Goal: Use online tool/utility: Use online tool/utility

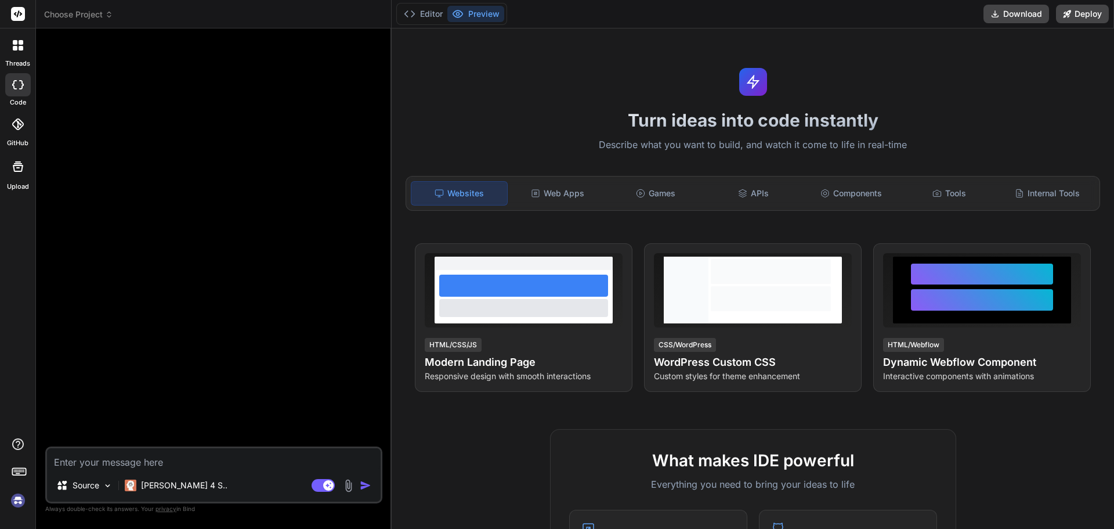
click at [8, 497] on img at bounding box center [18, 500] width 20 height 20
type textarea "x"
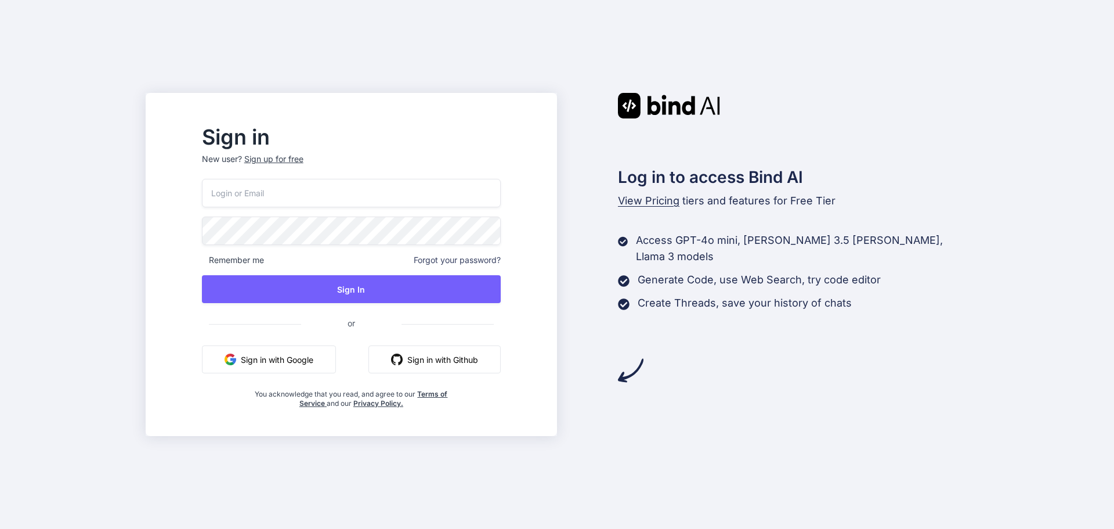
click at [336, 361] on button "Sign in with Google" at bounding box center [269, 359] width 134 height 28
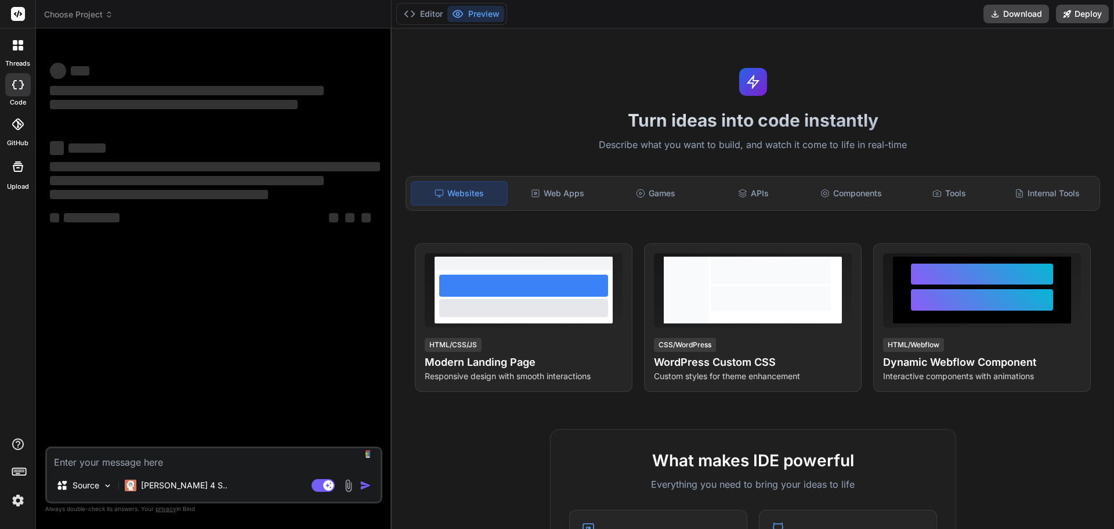
click at [17, 501] on img at bounding box center [18, 500] width 20 height 20
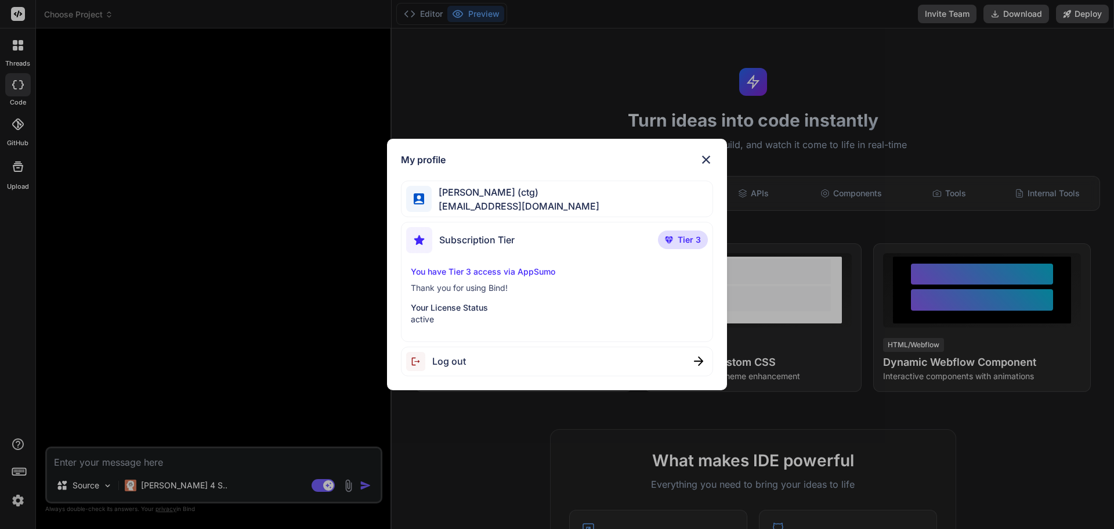
click at [709, 157] on img at bounding box center [706, 160] width 14 height 14
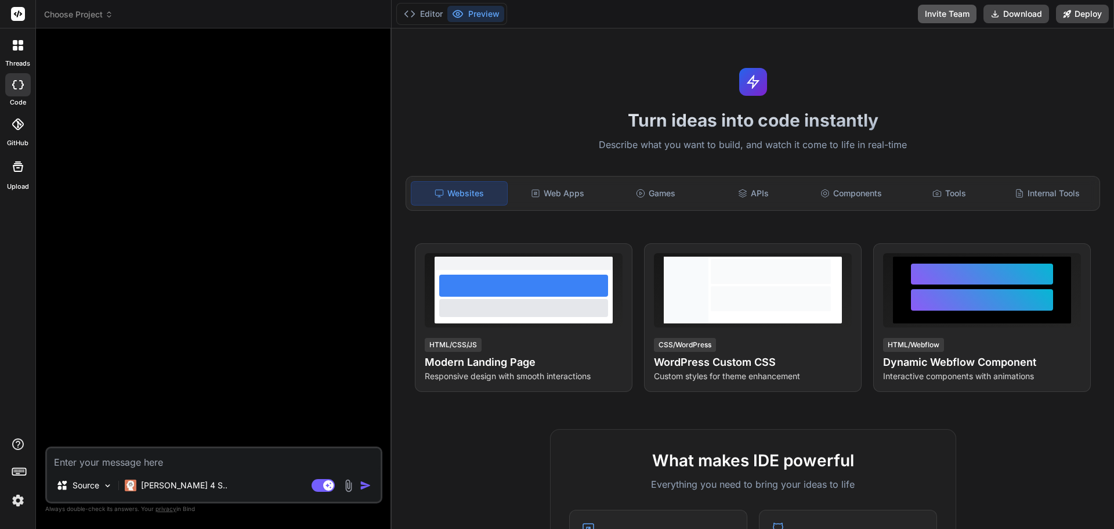
click at [936, 16] on button "Invite Team" at bounding box center [947, 14] width 59 height 19
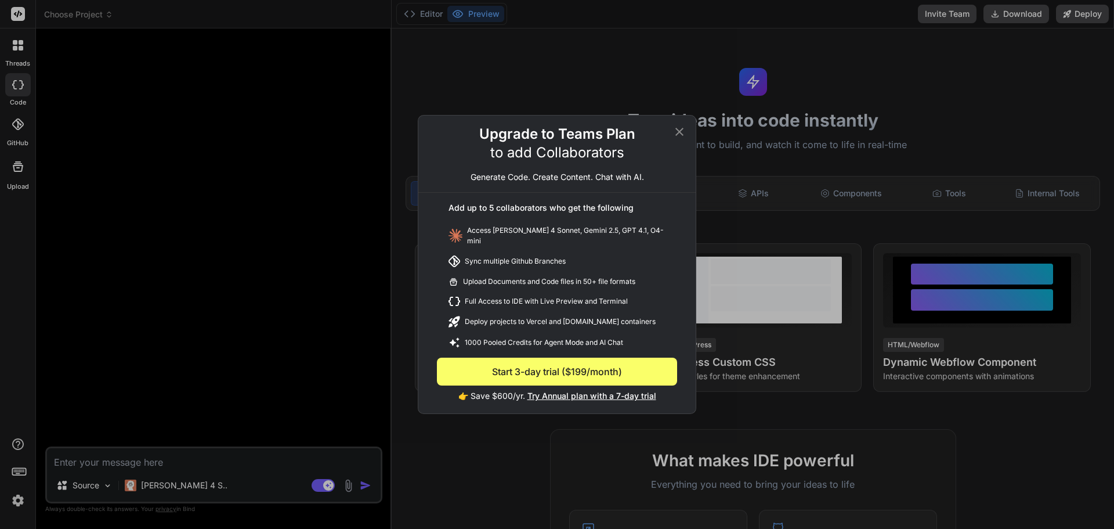
click at [676, 135] on icon at bounding box center [680, 132] width 14 height 14
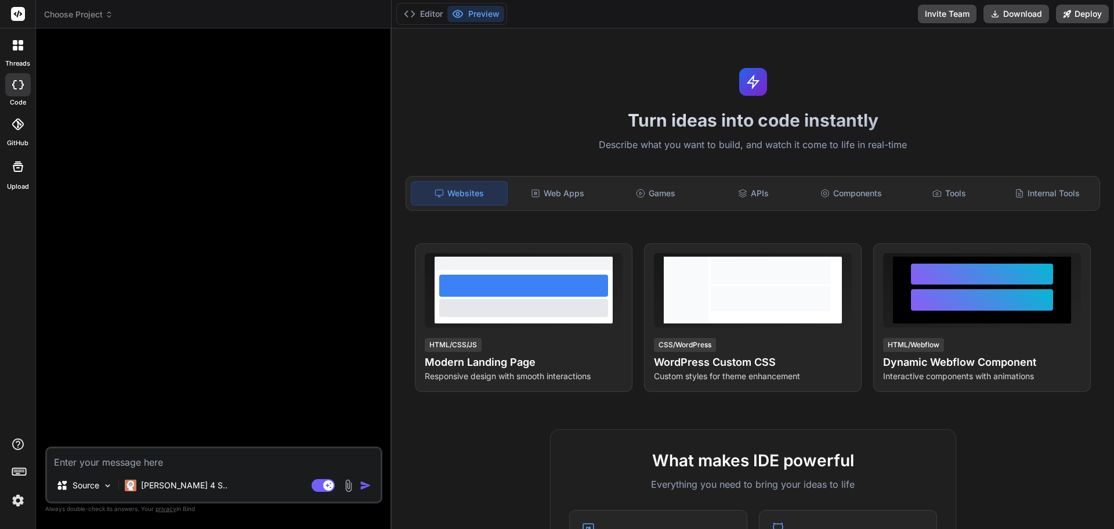
click at [19, 47] on icon at bounding box center [18, 45] width 10 height 10
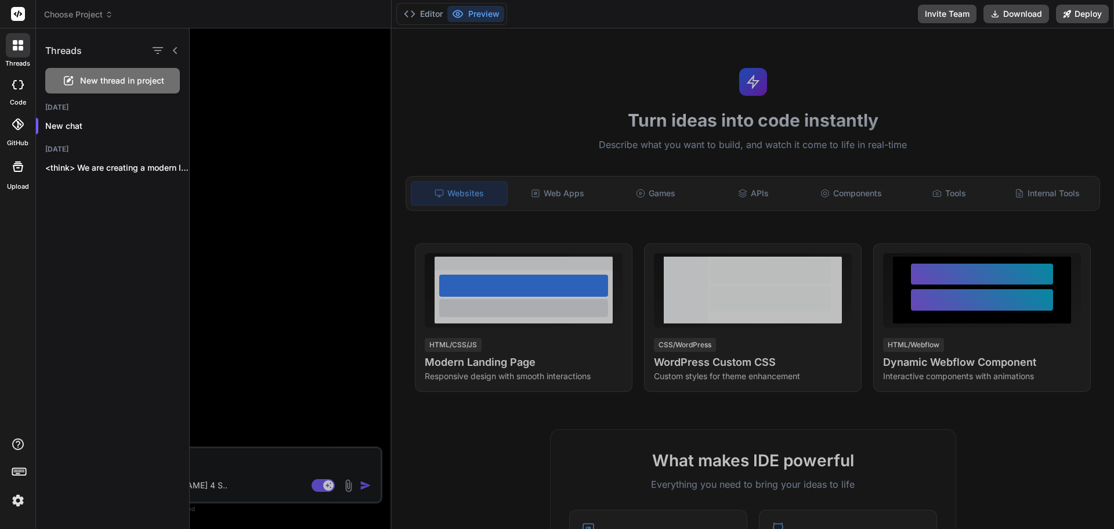
click at [311, 126] on div at bounding box center [652, 278] width 925 height 500
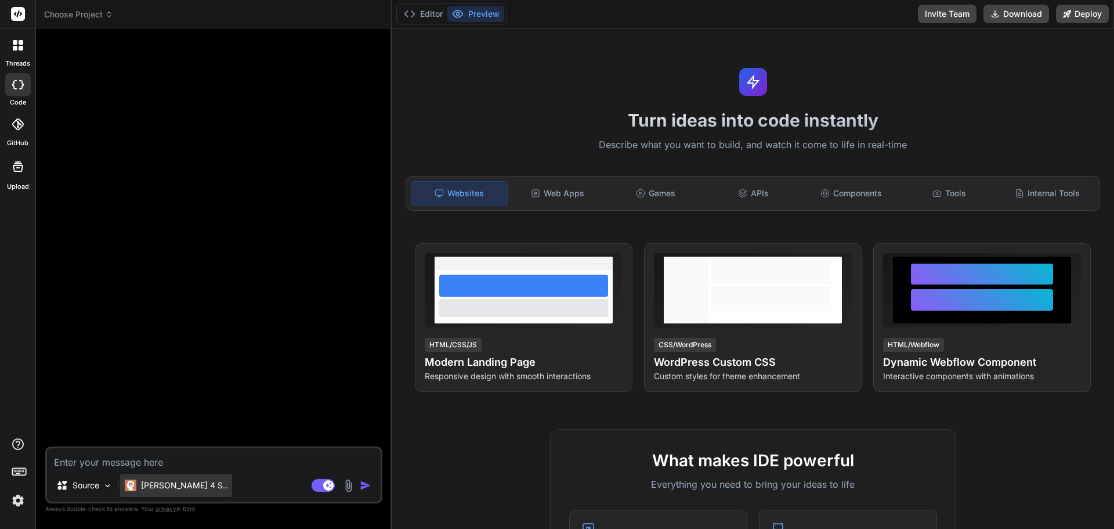
click at [187, 488] on p "[PERSON_NAME] 4 S.." at bounding box center [184, 485] width 86 height 12
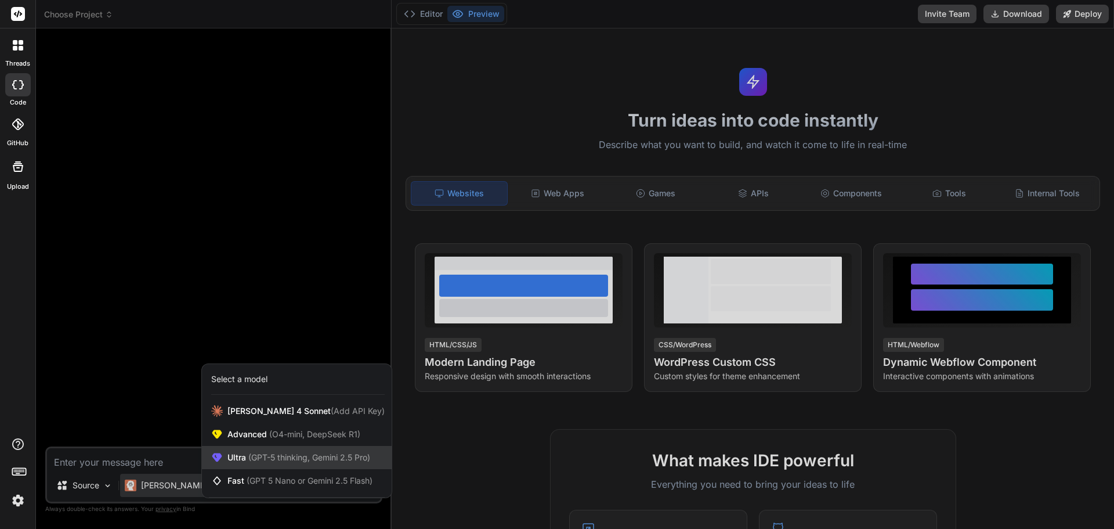
click at [323, 456] on span "(GPT-5 thinking, Gemini 2.5 Pro)" at bounding box center [308, 457] width 124 height 10
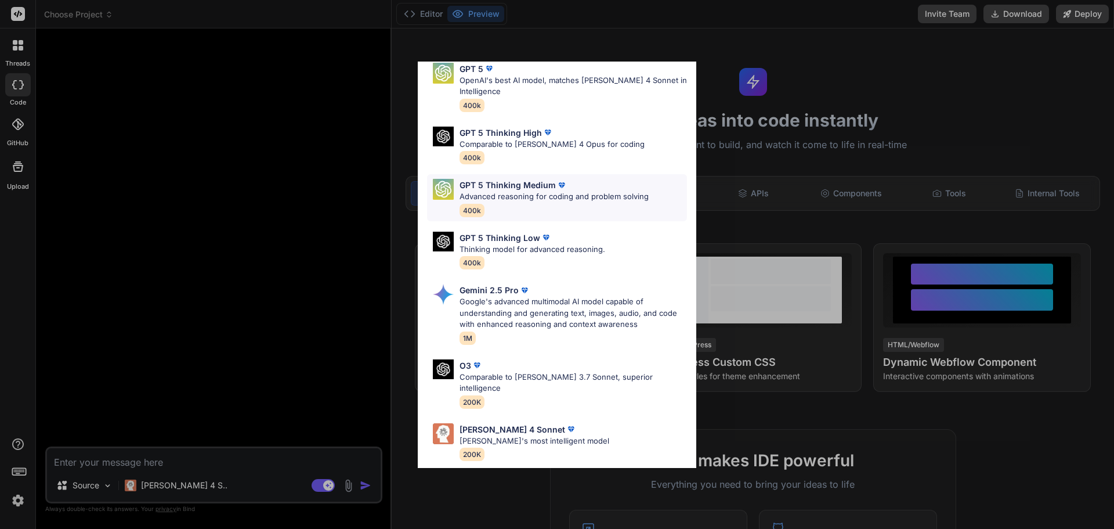
scroll to position [94, 0]
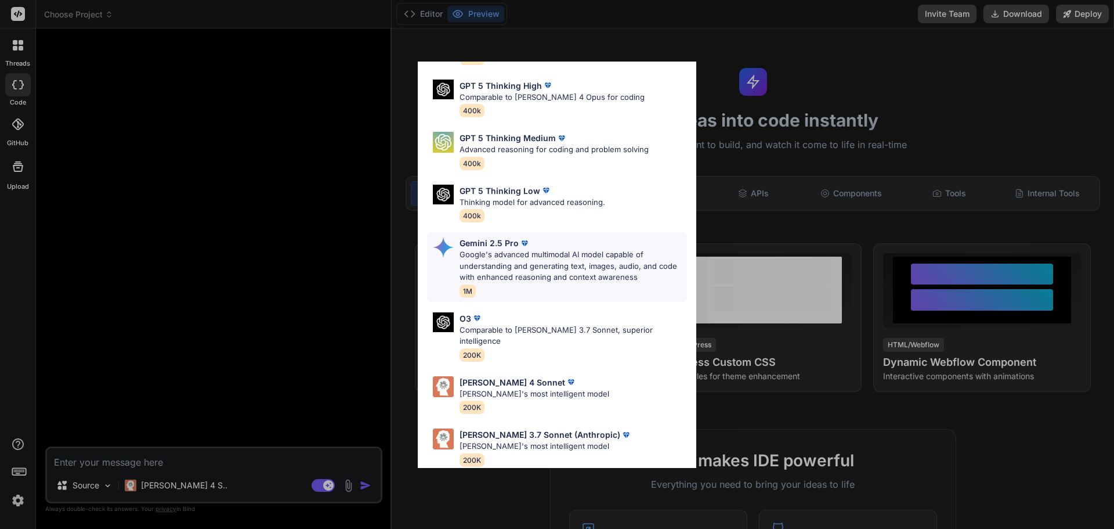
click at [535, 269] on p "Google's advanced multimodal AI model capable of understanding and generating t…" at bounding box center [574, 266] width 228 height 34
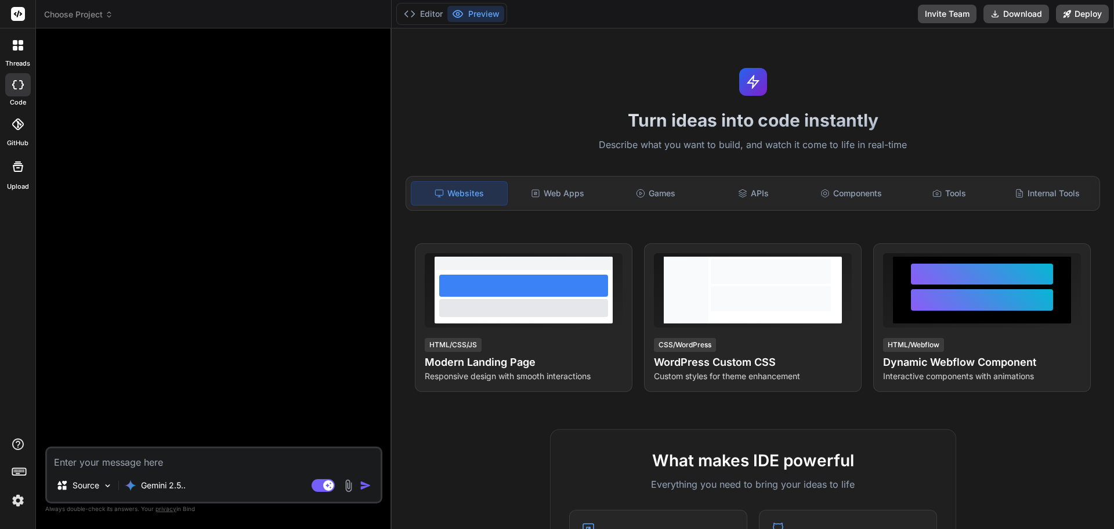
type textarea "x"
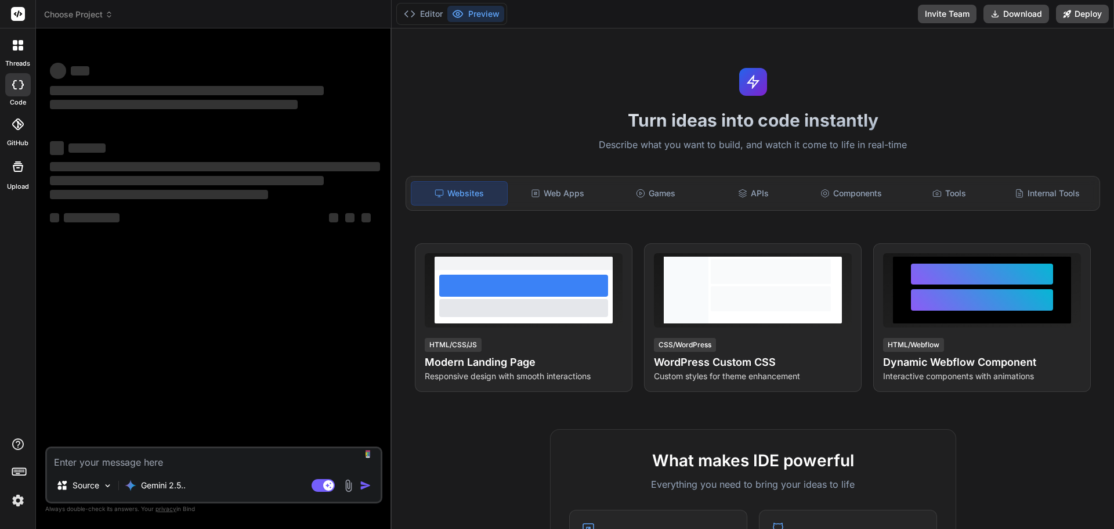
type textarea "x"
